Goal: Complete application form

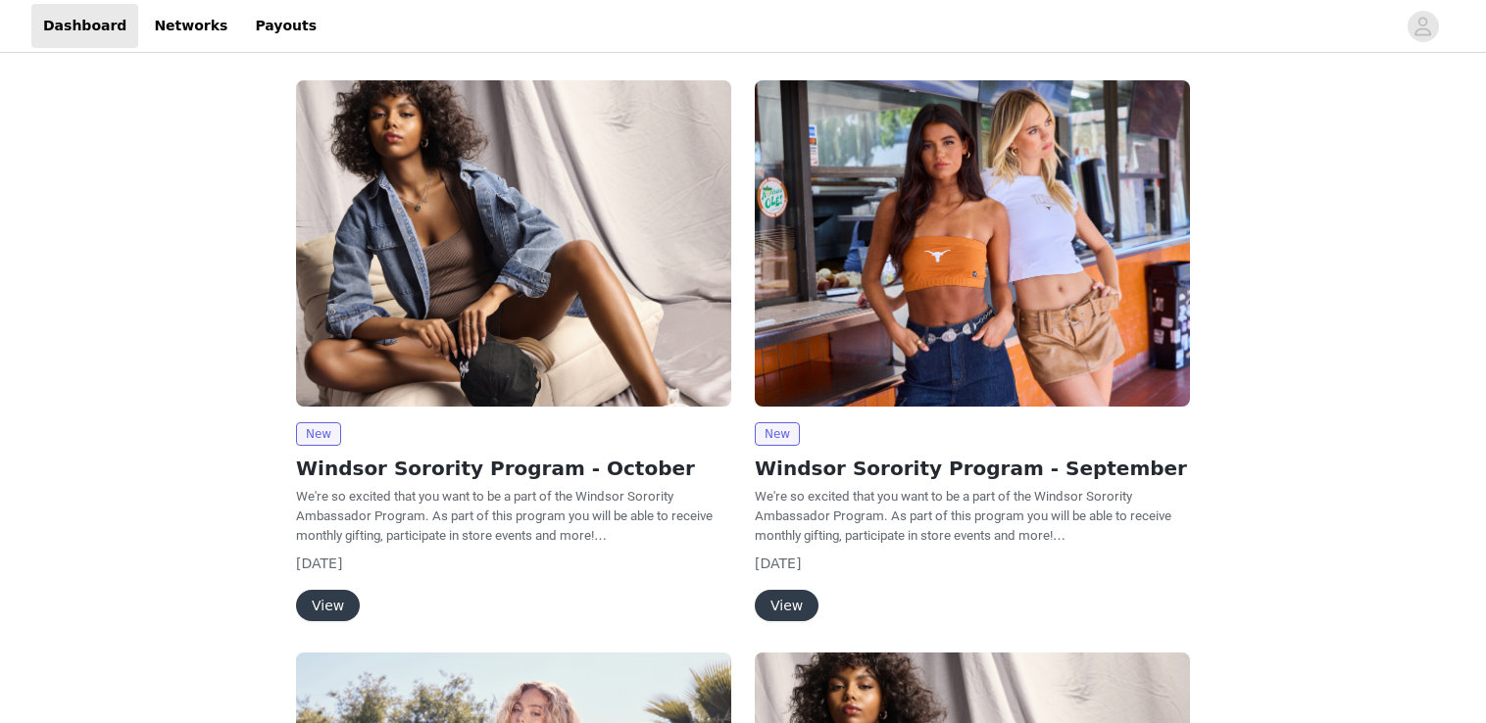
scroll to position [92, 0]
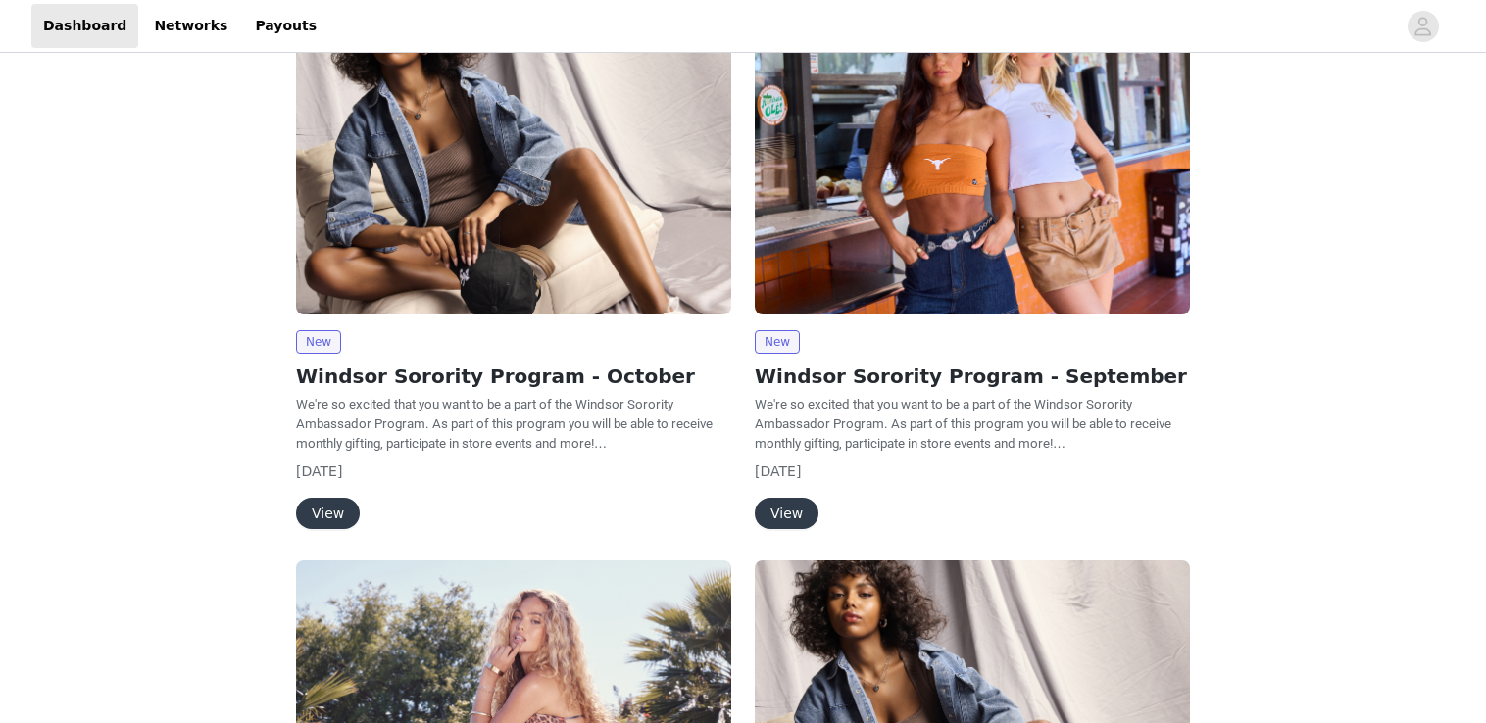
click at [326, 516] on button "View" at bounding box center [328, 513] width 64 height 31
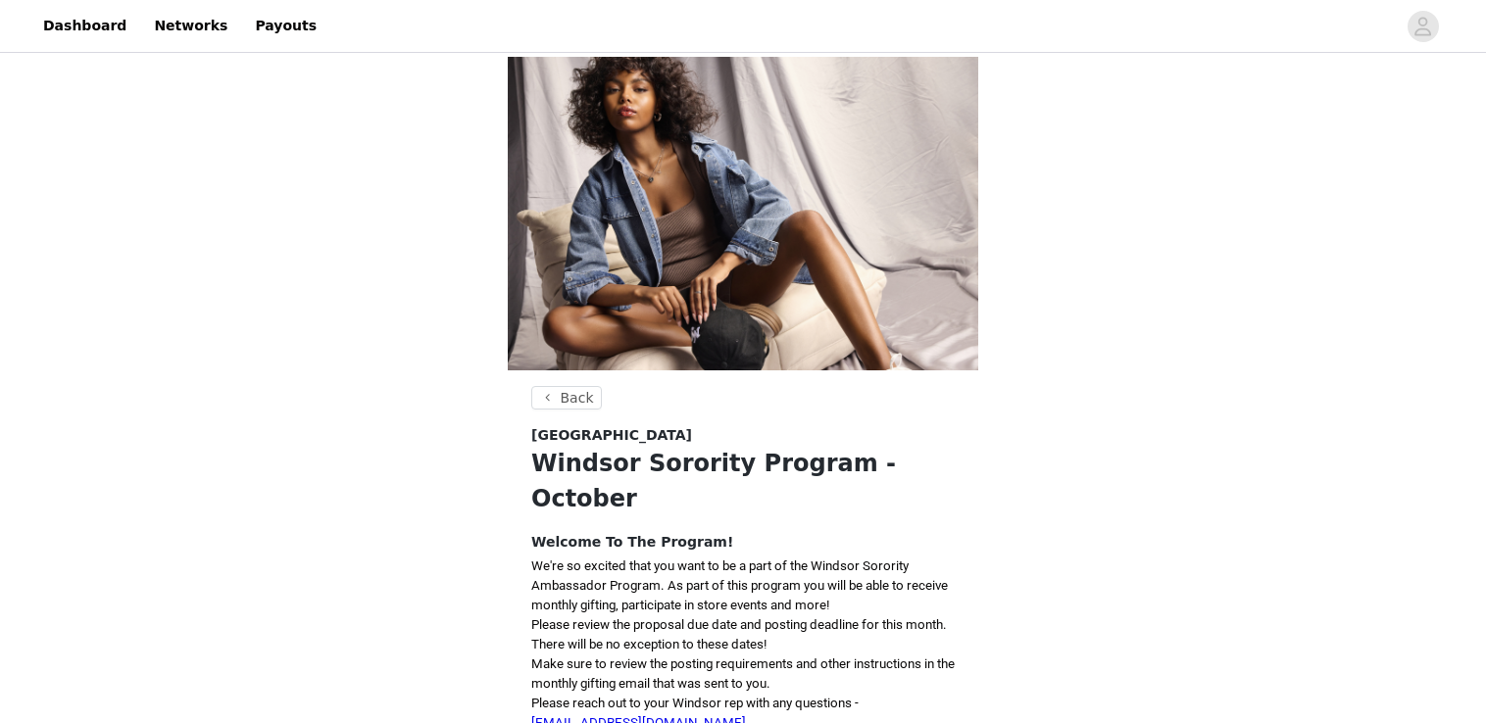
scroll to position [316, 0]
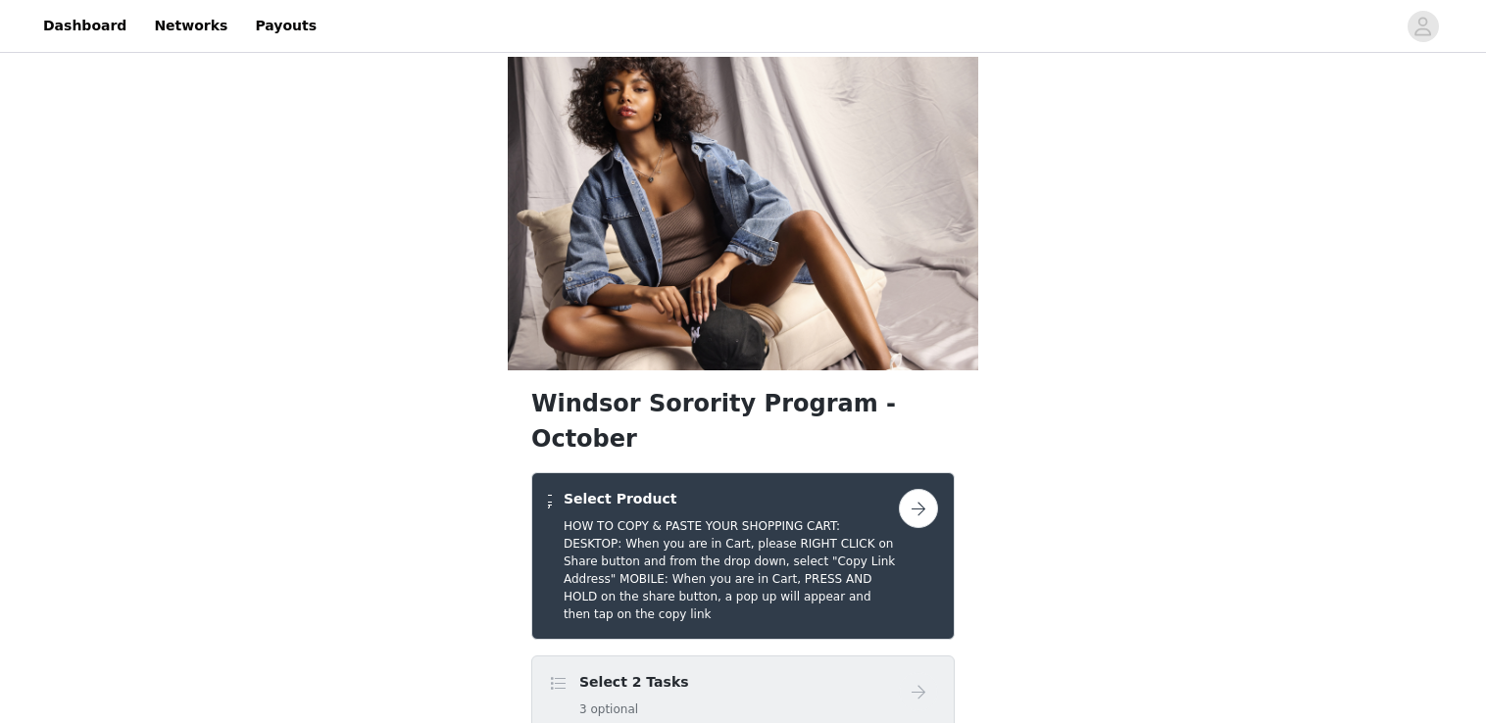
click at [686, 672] on div "Select 2 Tasks 3 optional" at bounding box center [723, 695] width 351 height 46
click at [924, 489] on button "button" at bounding box center [918, 508] width 39 height 39
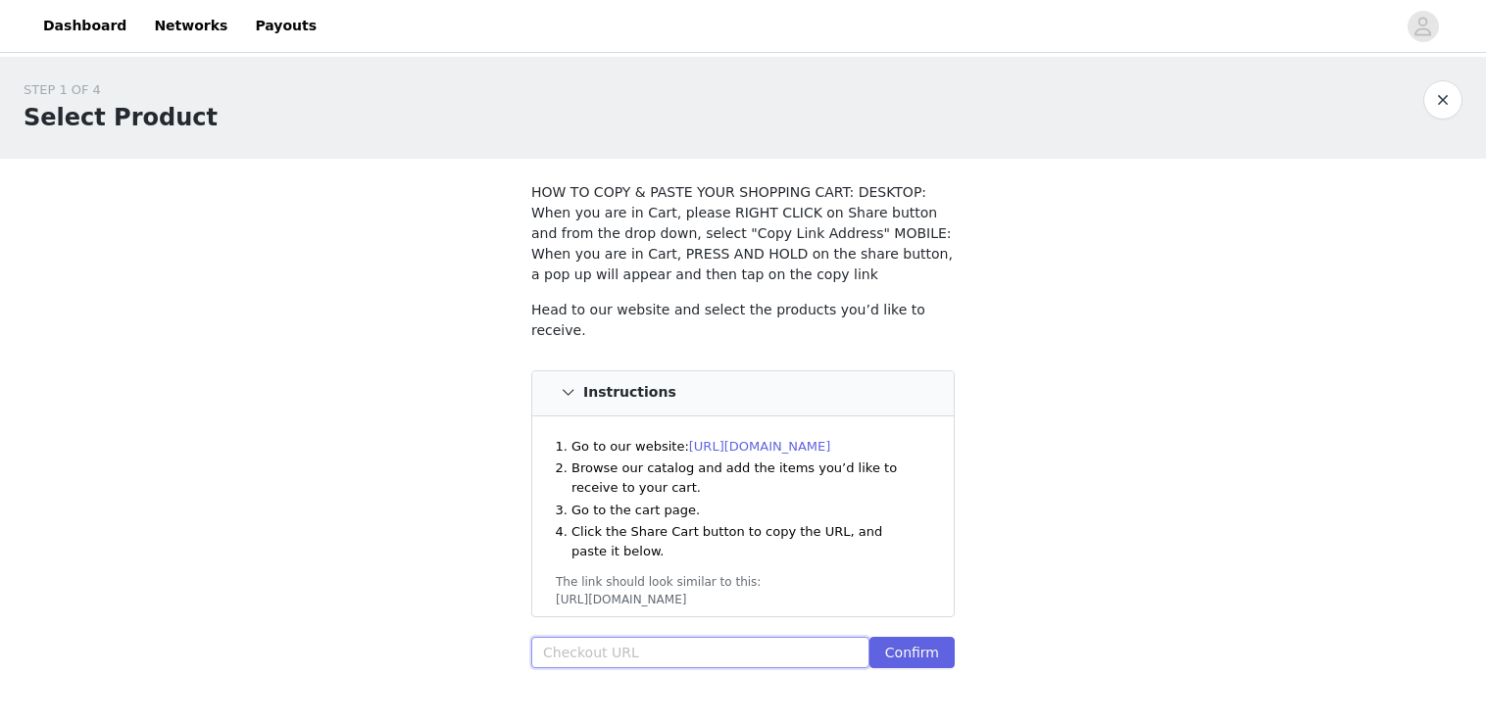
click at [734, 645] on input "text" at bounding box center [700, 652] width 338 height 31
paste input "[URL][DOMAIN_NAME]"
type input "[URL][DOMAIN_NAME]"
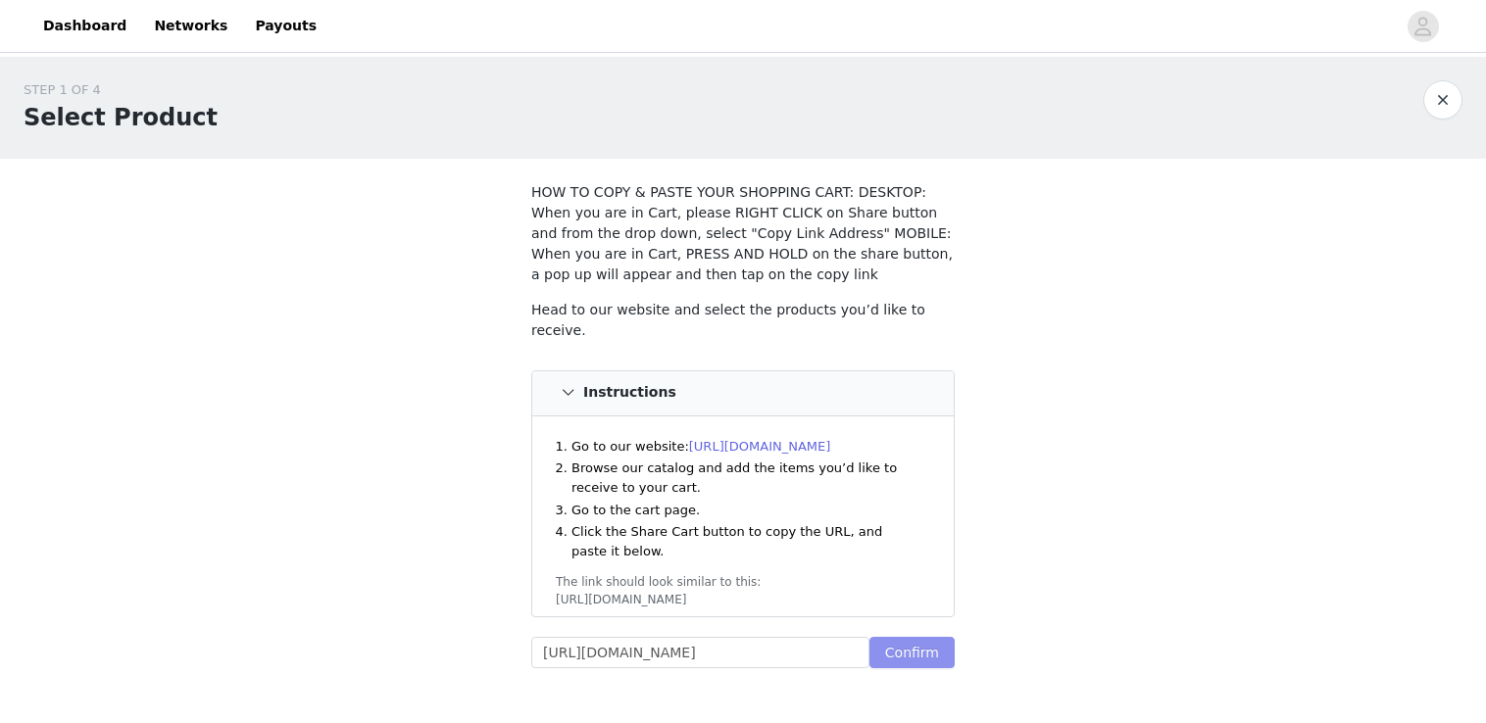
click at [879, 651] on button "Confirm" at bounding box center [912, 652] width 85 height 31
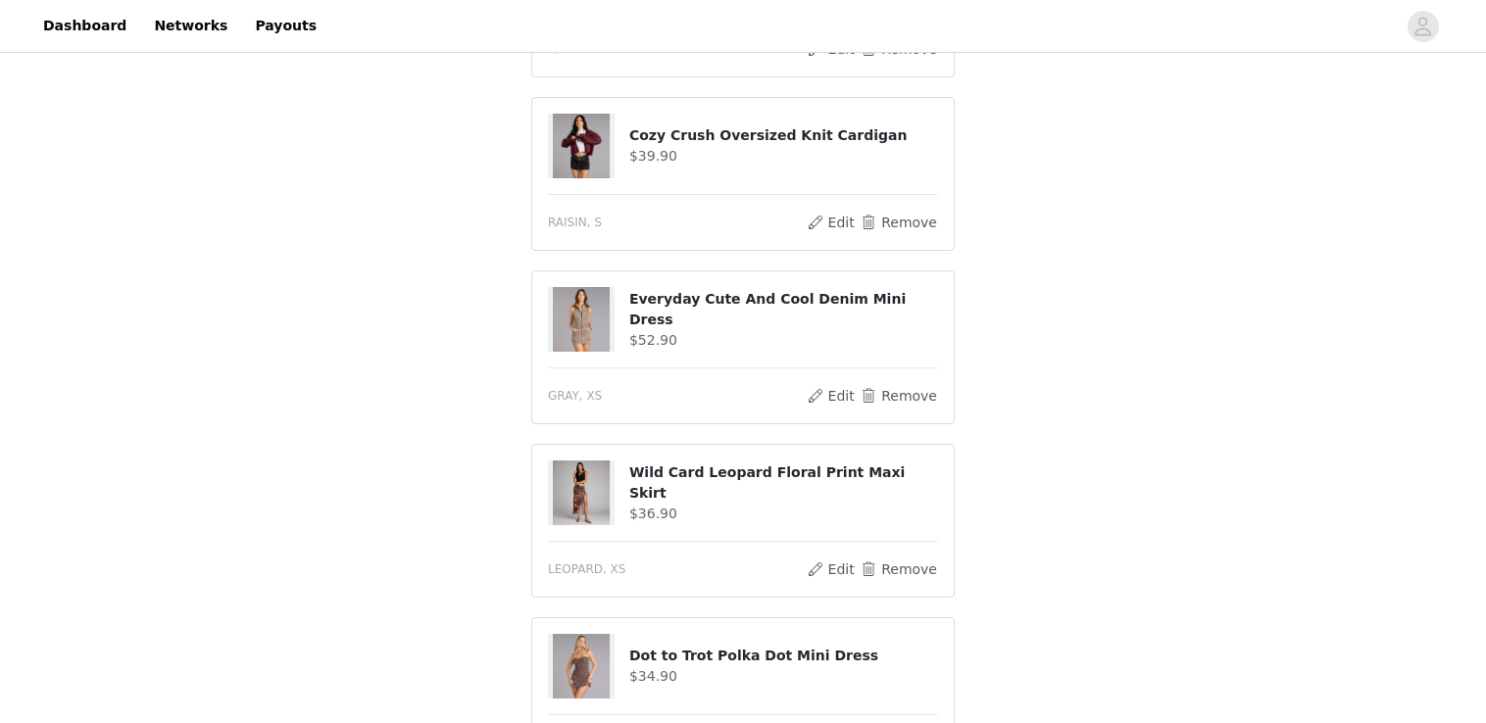
scroll to position [979, 0]
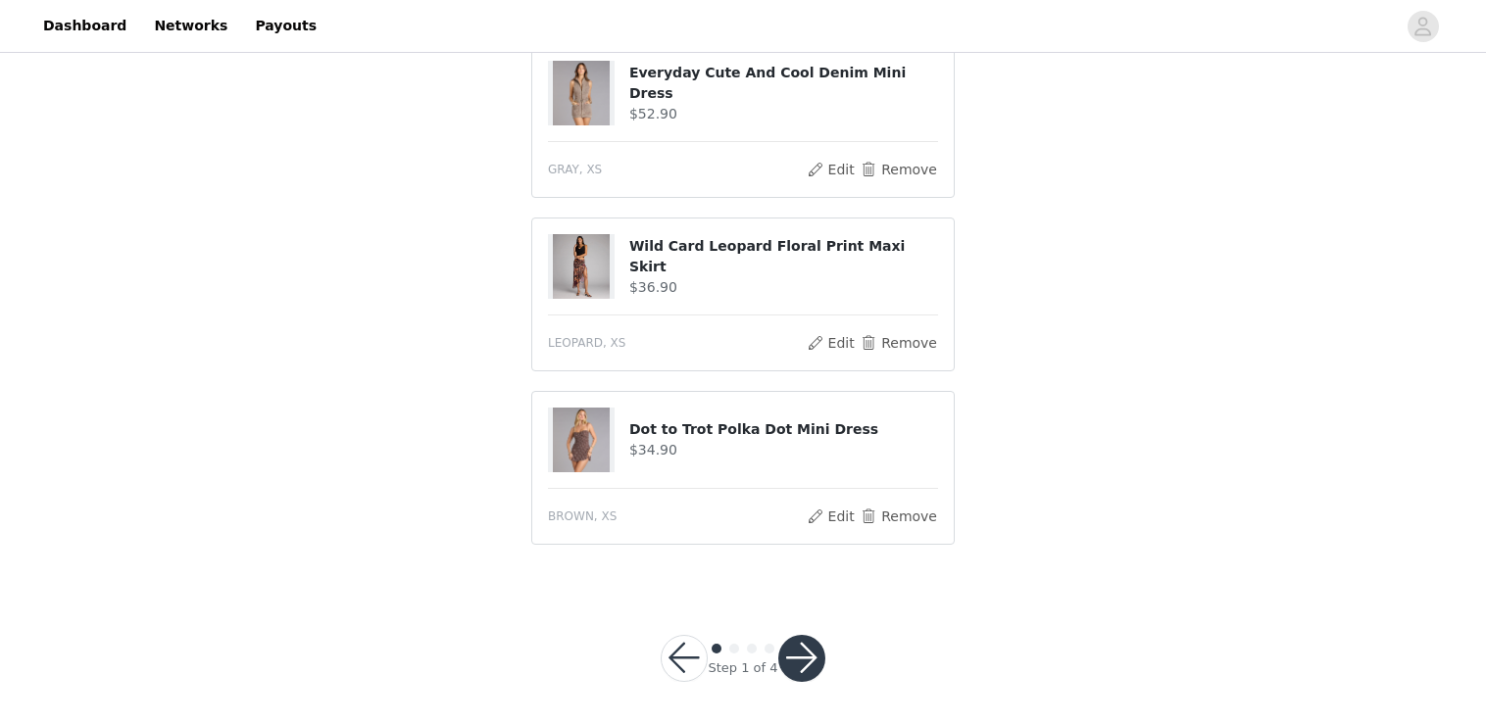
click at [808, 638] on button "button" at bounding box center [801, 658] width 47 height 47
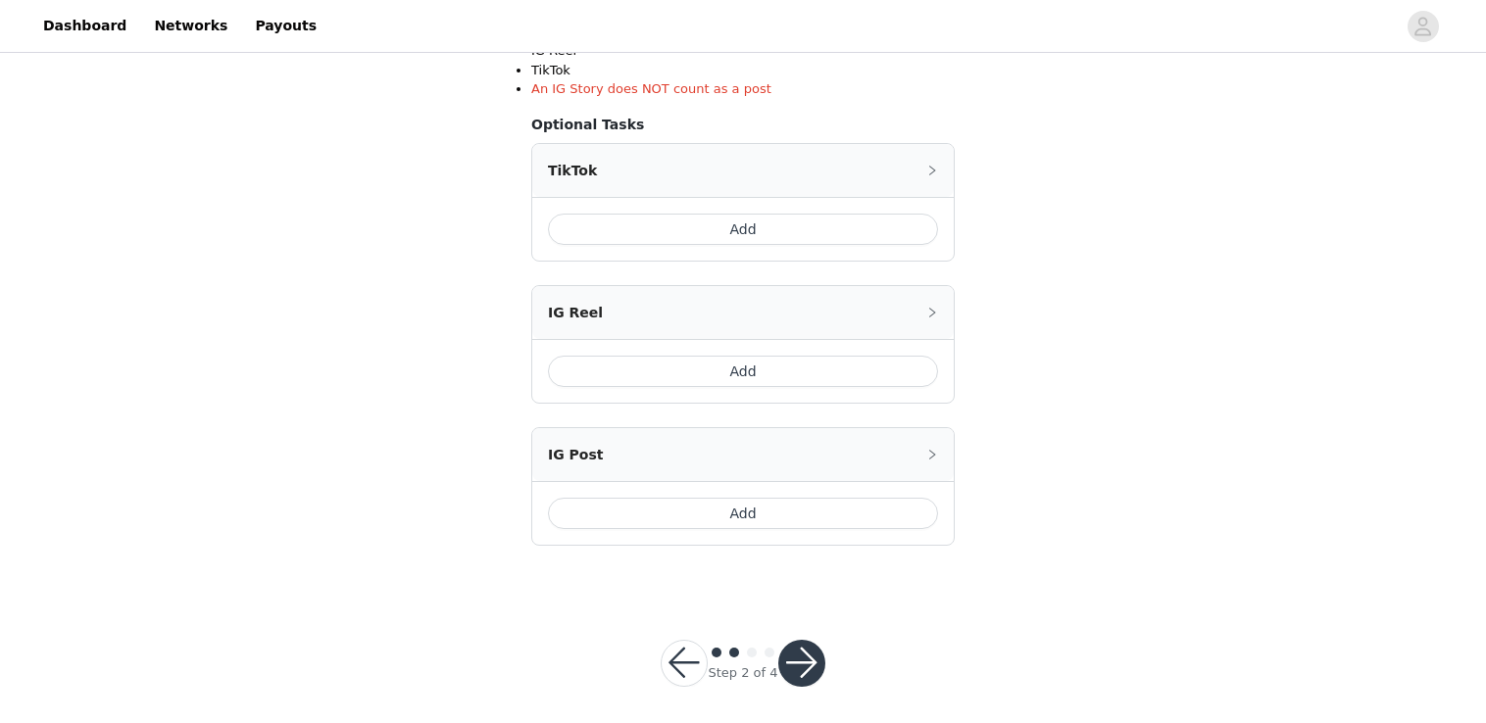
scroll to position [458, 0]
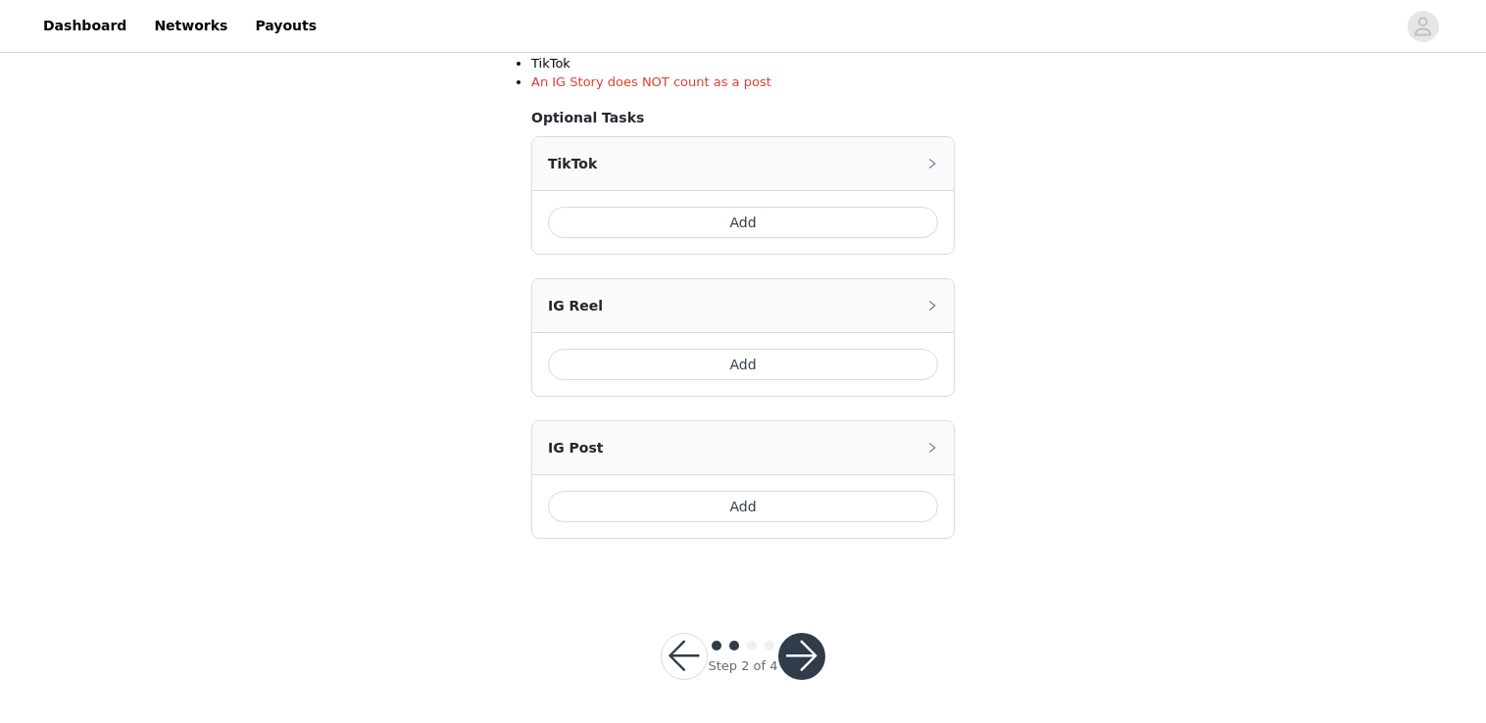
click at [839, 215] on button "Add" at bounding box center [743, 222] width 390 height 31
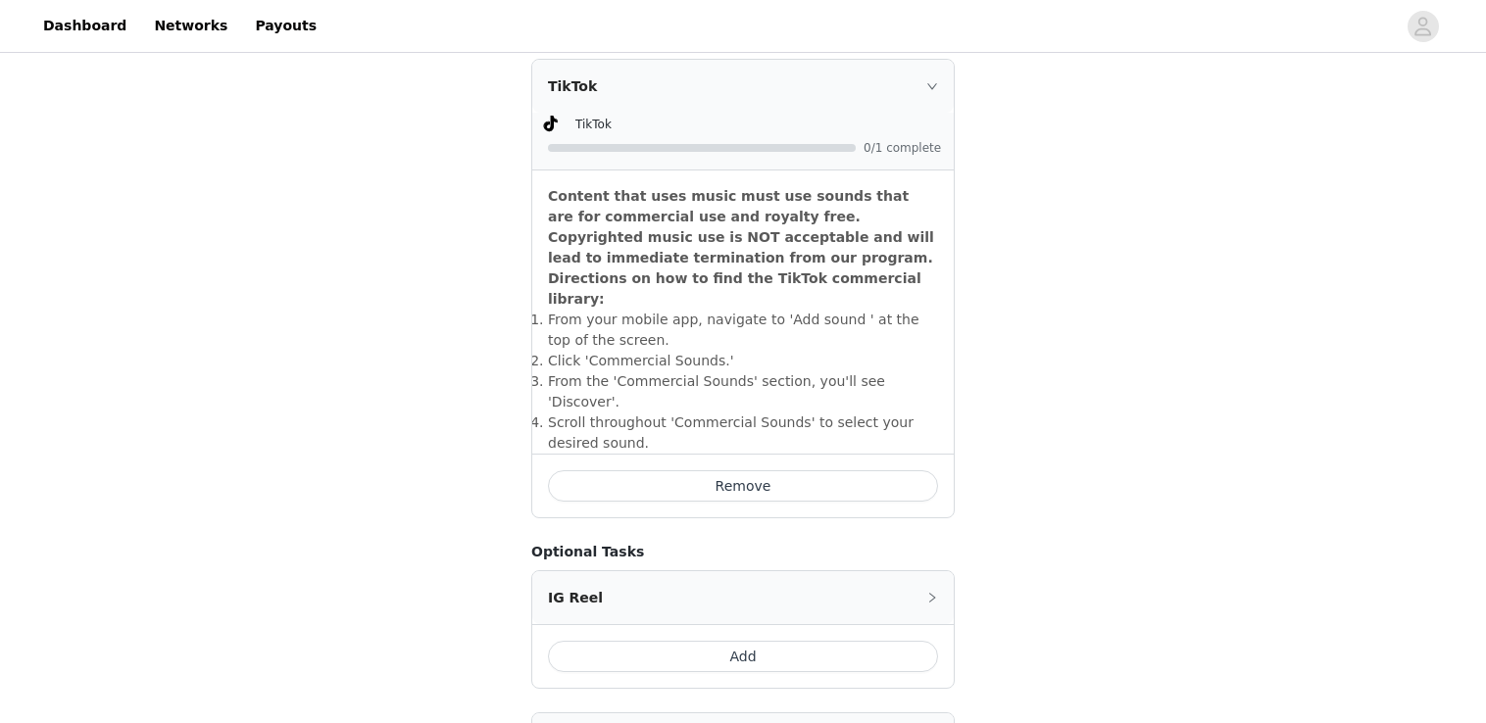
scroll to position [785, 0]
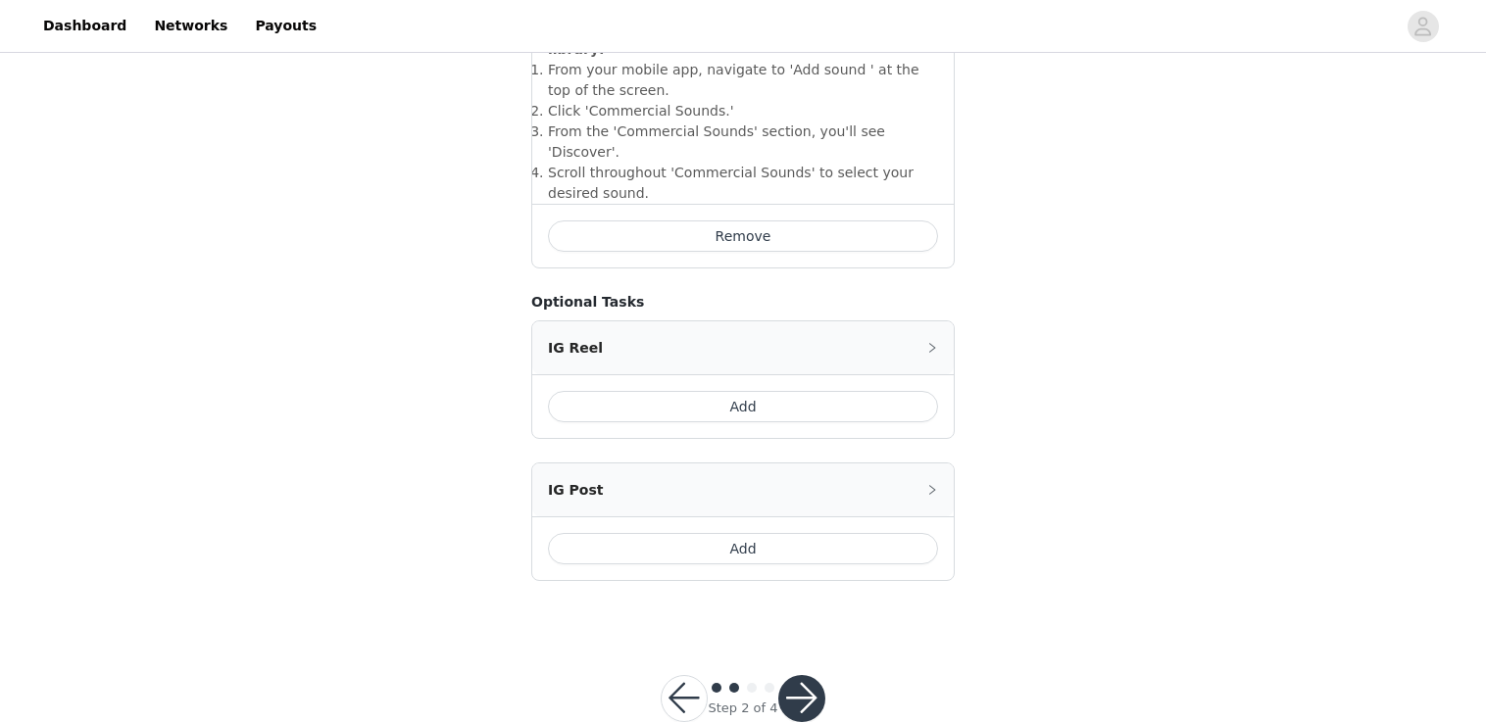
click at [814, 675] on button "button" at bounding box center [801, 698] width 47 height 47
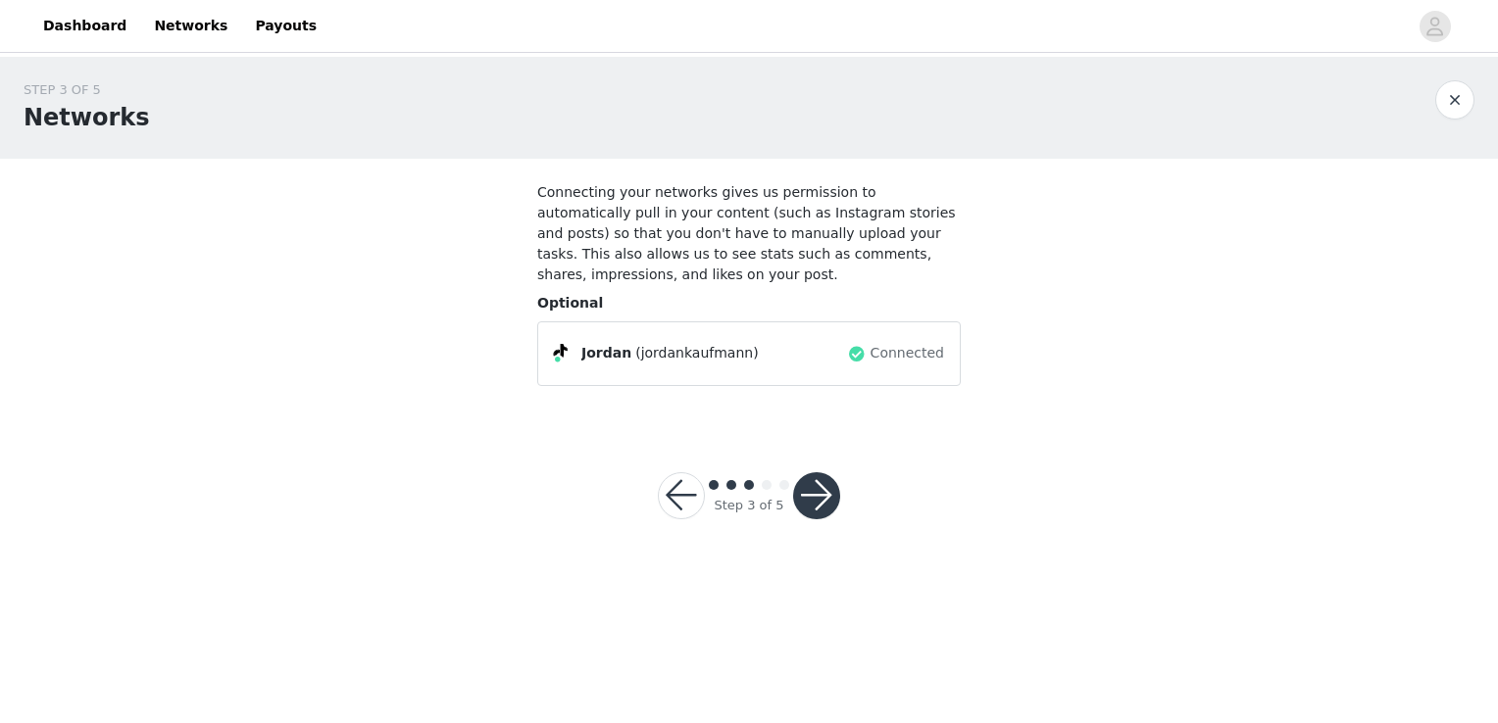
click at [821, 472] on button "button" at bounding box center [816, 495] width 47 height 47
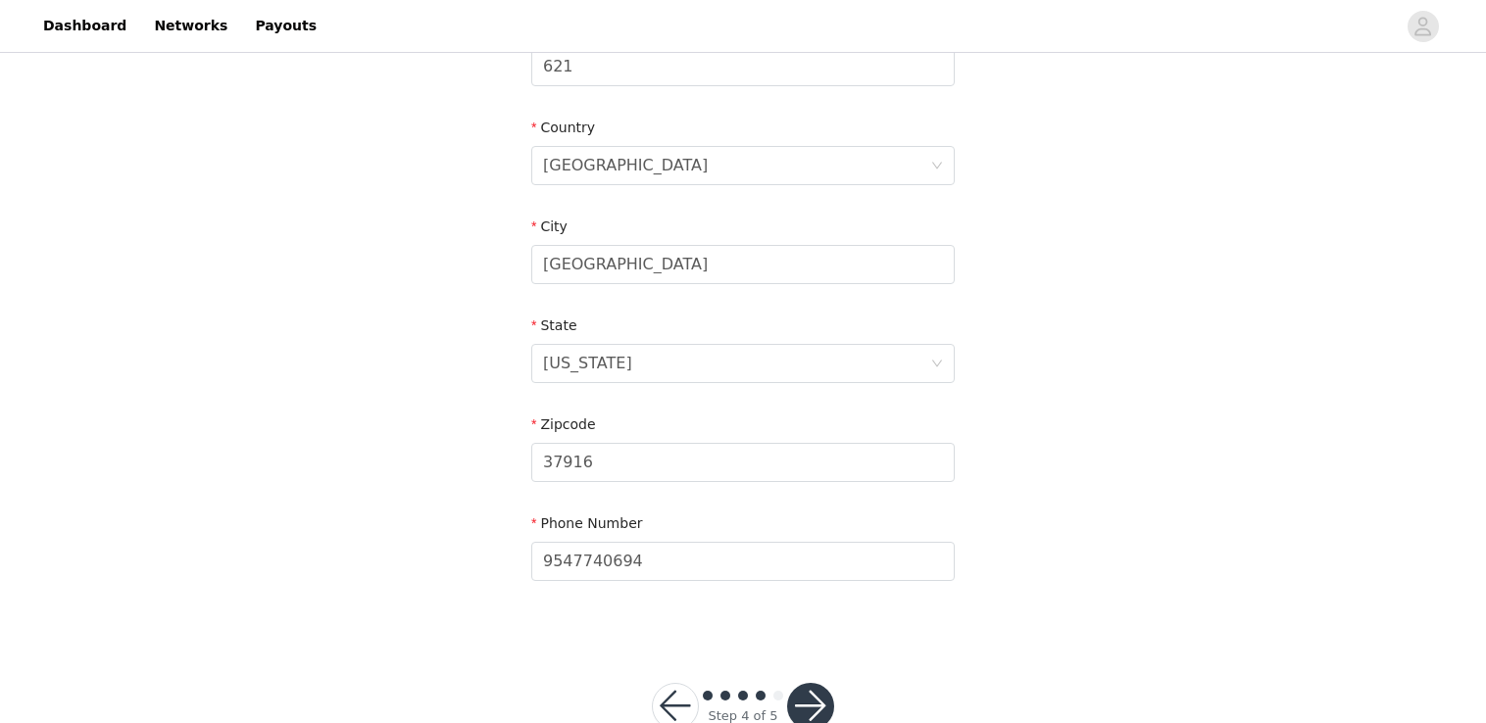
scroll to position [612, 0]
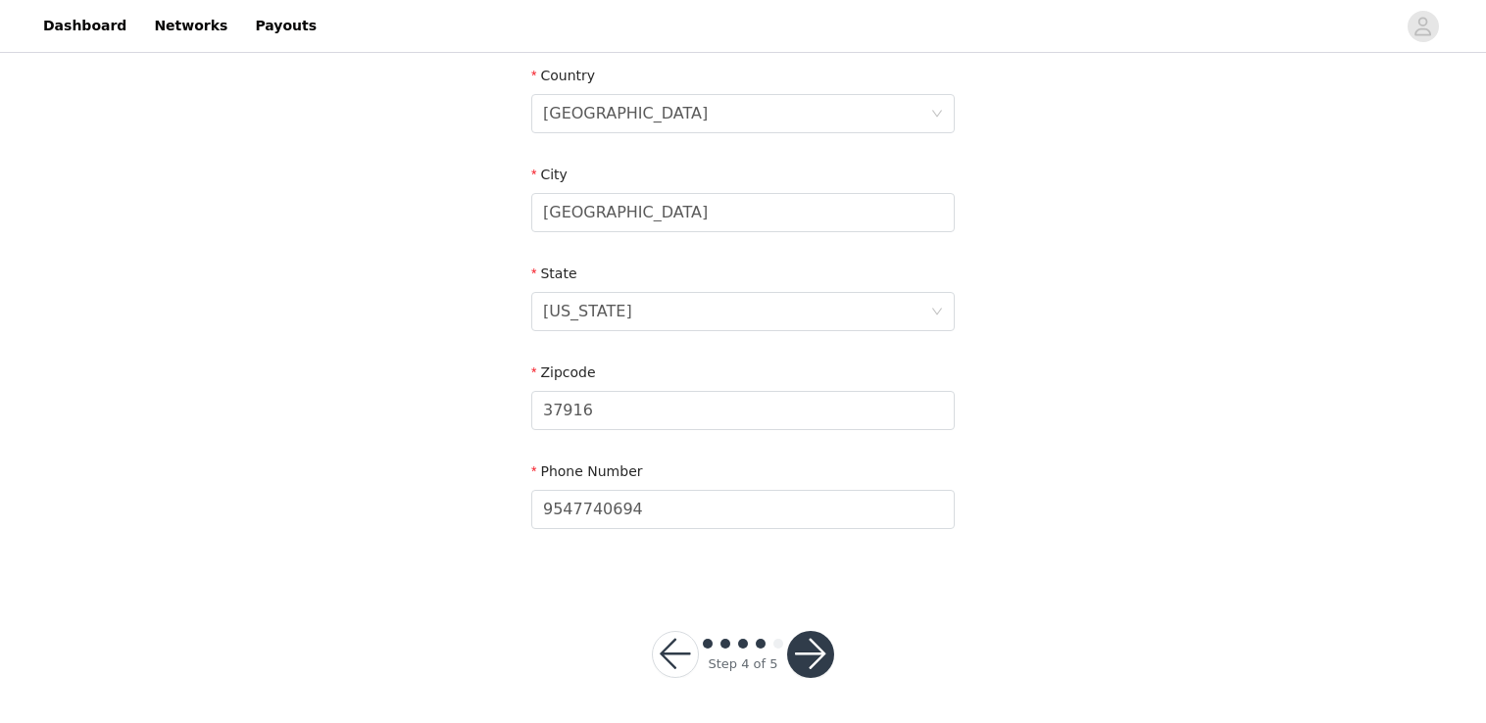
click at [812, 643] on button "button" at bounding box center [810, 654] width 47 height 47
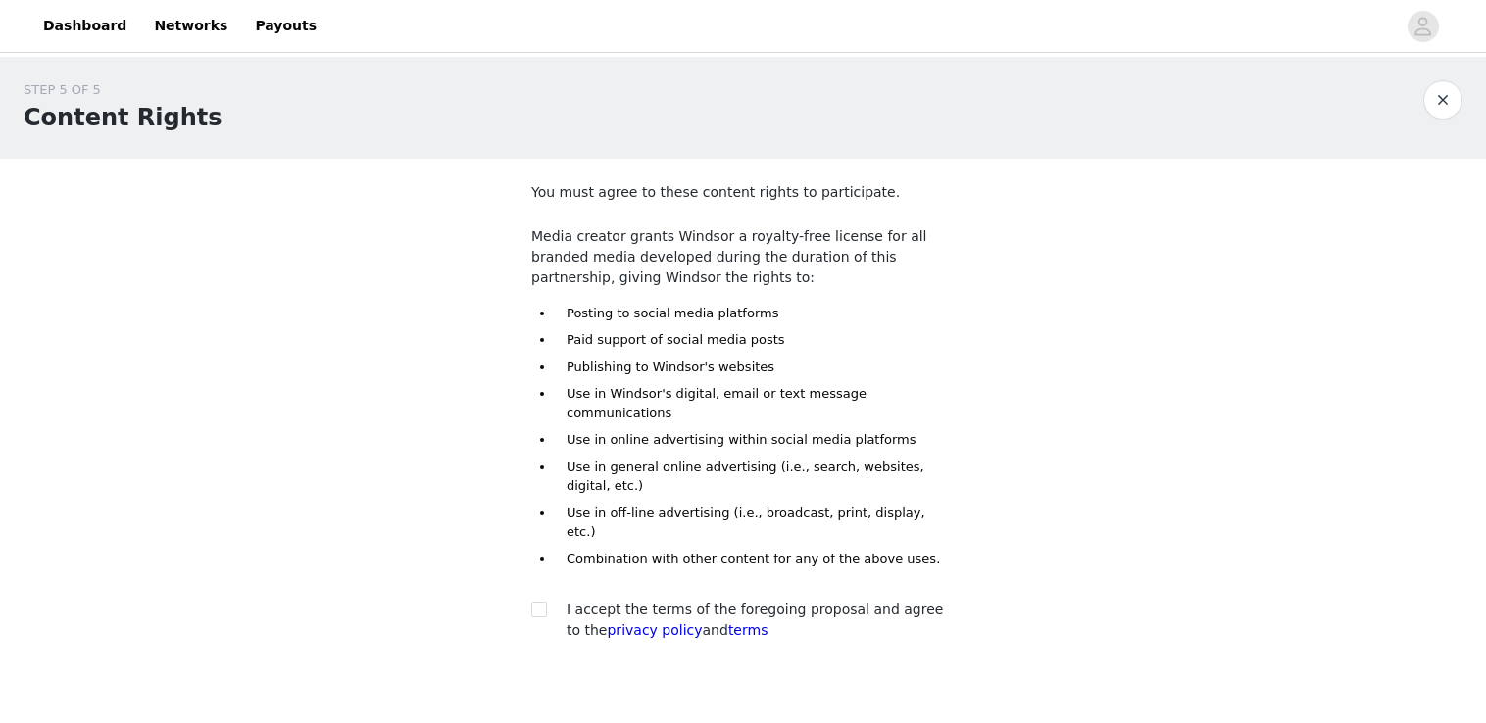
scroll to position [55, 0]
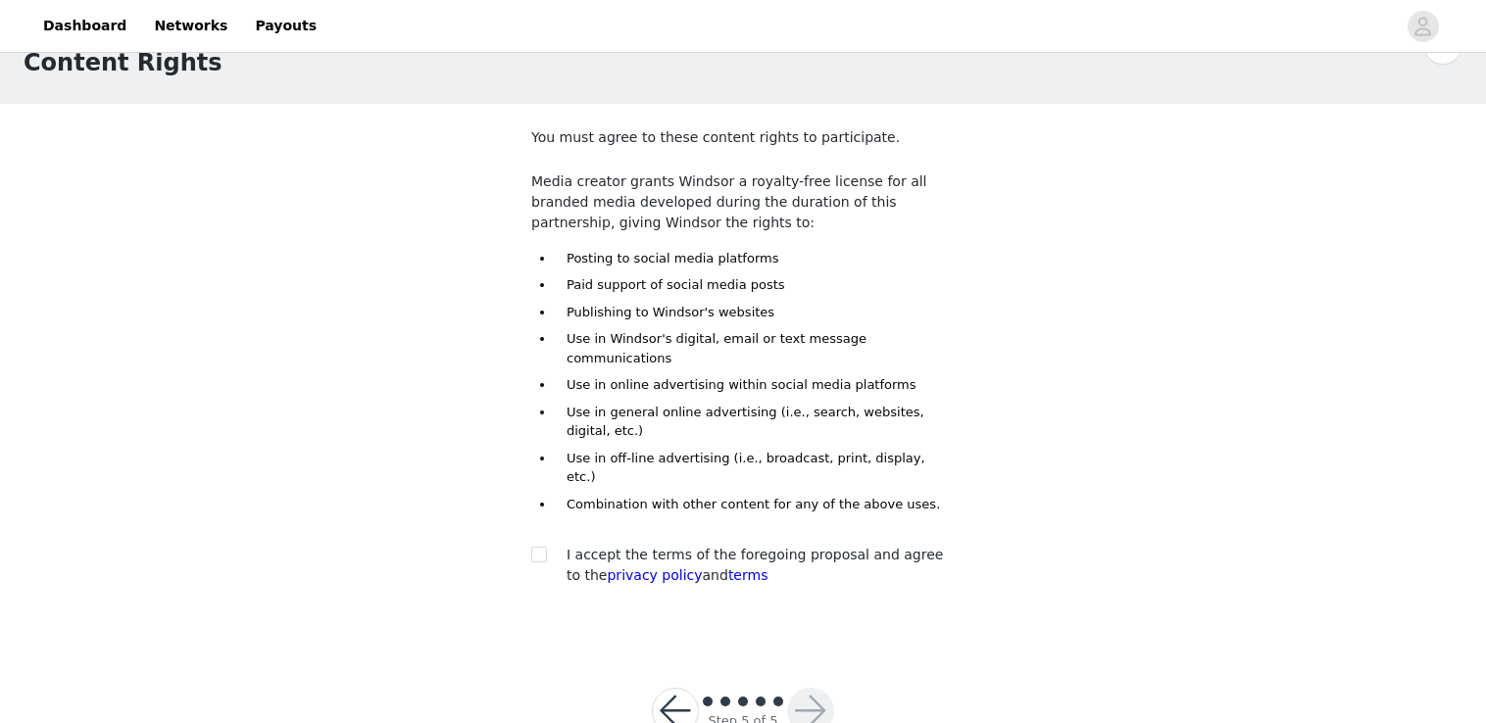
click at [743, 547] on span "I accept the terms of the foregoing proposal and agree to the privacy policy an…" at bounding box center [755, 565] width 376 height 36
click at [541, 547] on input "checkbox" at bounding box center [538, 554] width 14 height 14
checkbox input "true"
click at [807, 688] on button "button" at bounding box center [810, 711] width 47 height 47
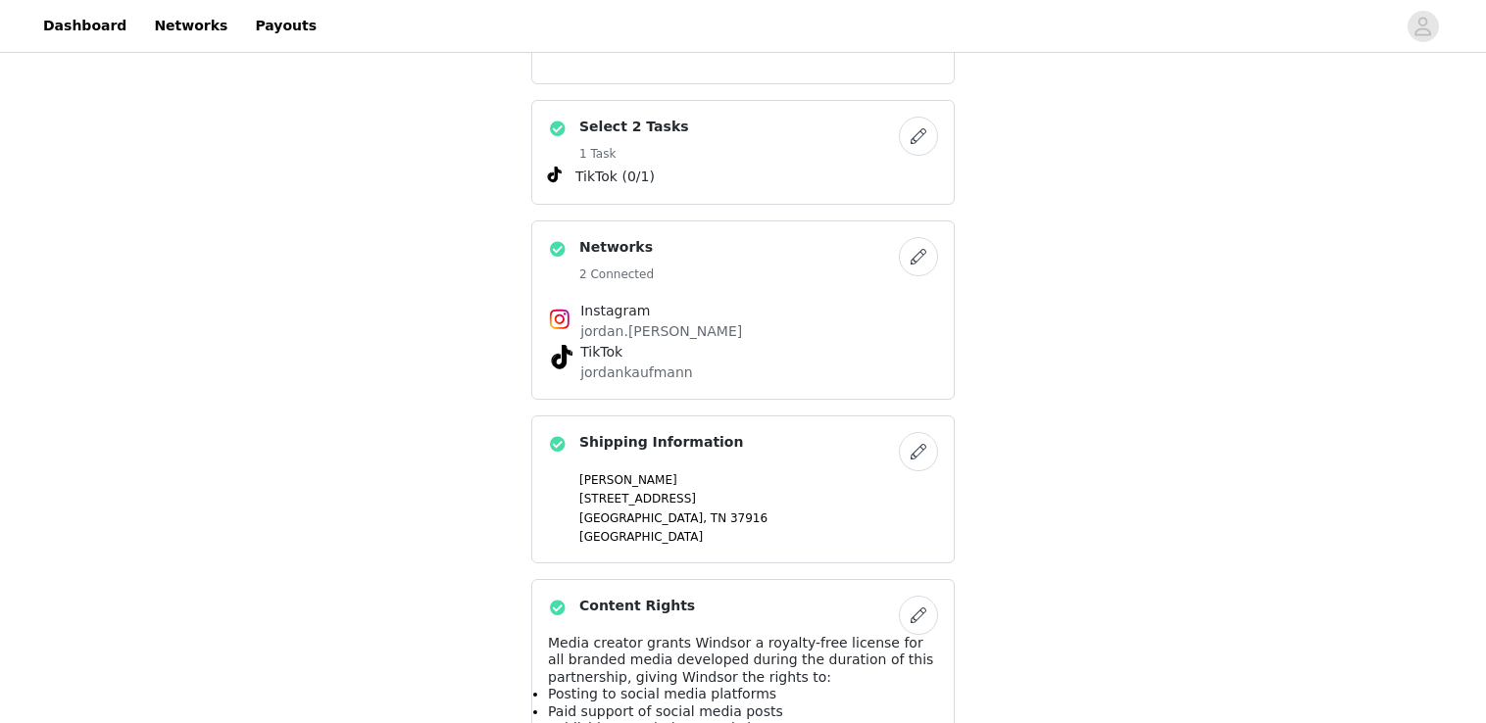
scroll to position [903, 0]
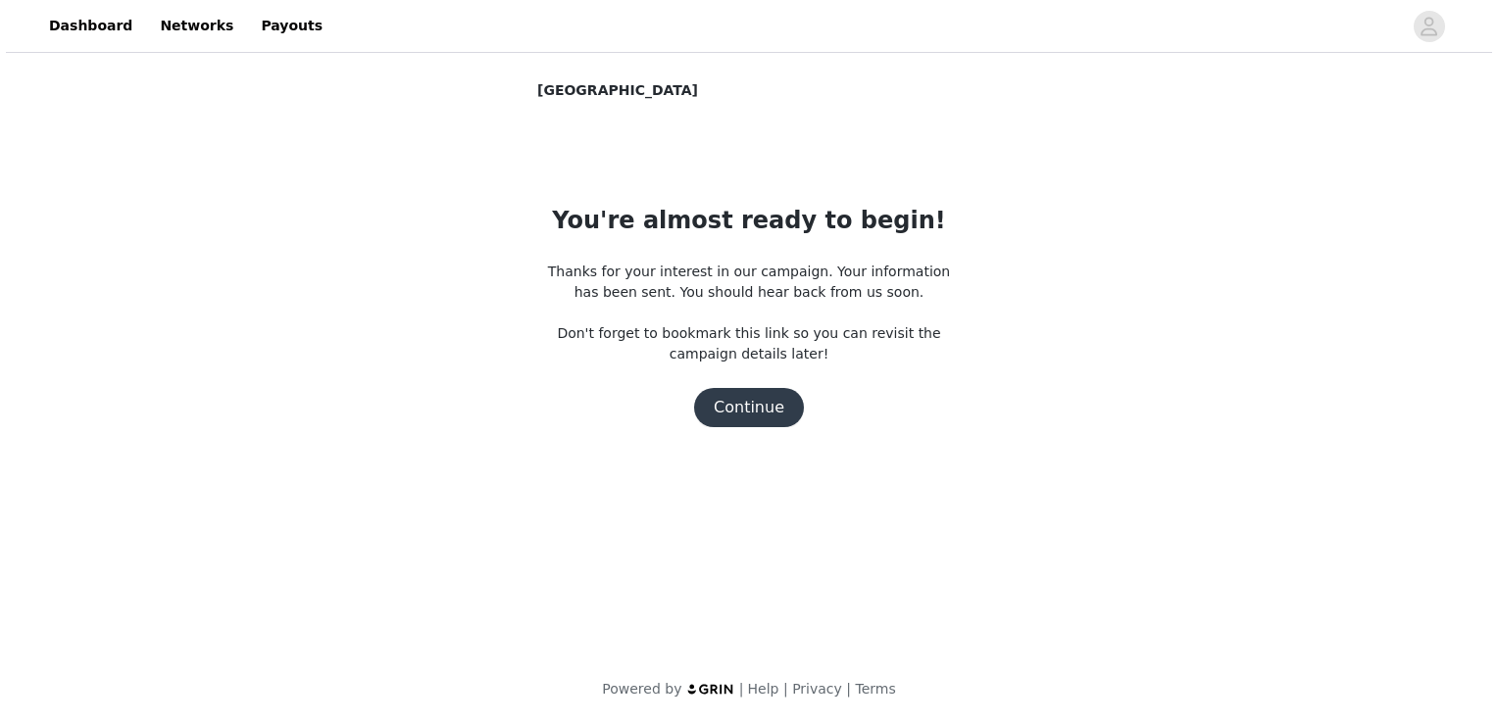
scroll to position [0, 0]
